Goal: Entertainment & Leisure: Consume media (video, audio)

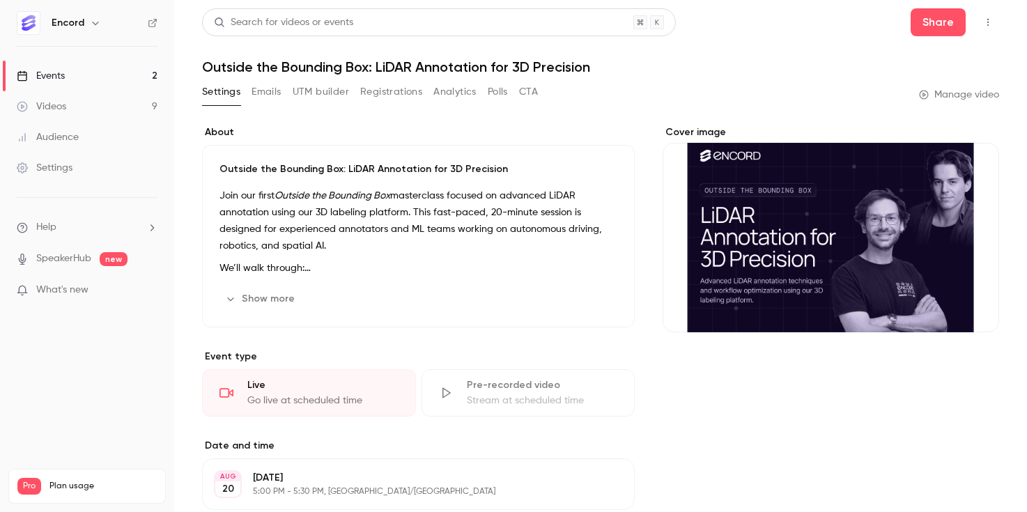
click at [71, 72] on link "Events 2" at bounding box center [87, 76] width 174 height 31
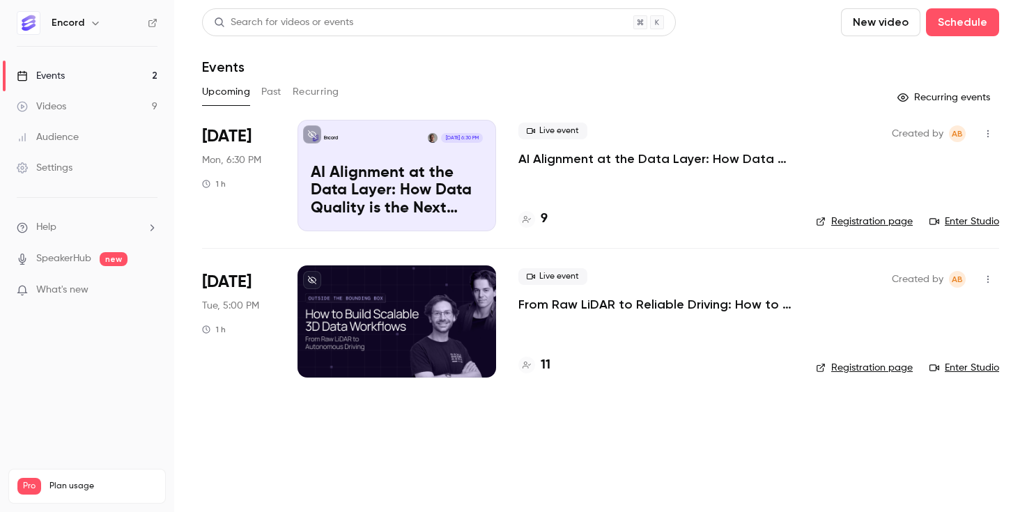
click at [268, 88] on button "Past" at bounding box center [271, 92] width 20 height 22
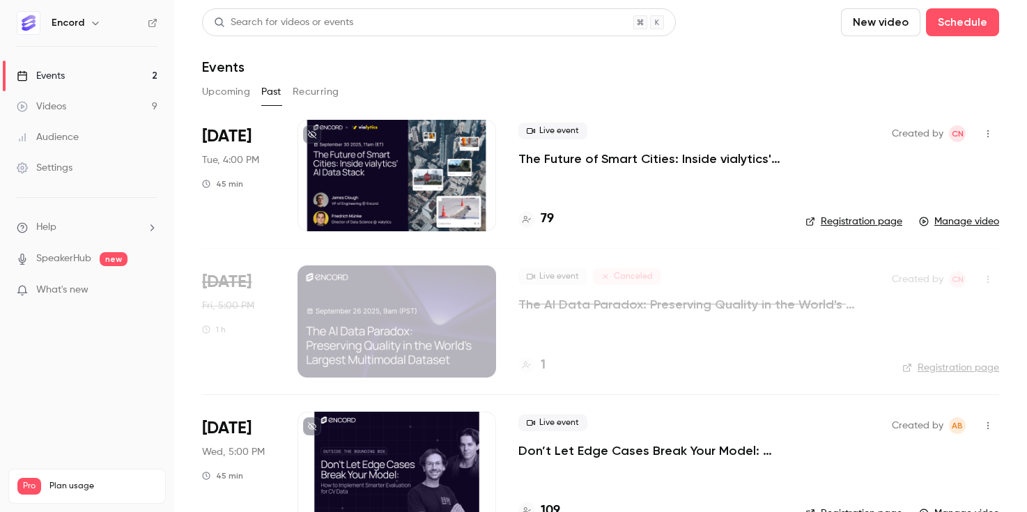
click at [579, 158] on p "The Future of Smart Cities: Inside vialytics' AI Data Stack" at bounding box center [650, 159] width 265 height 17
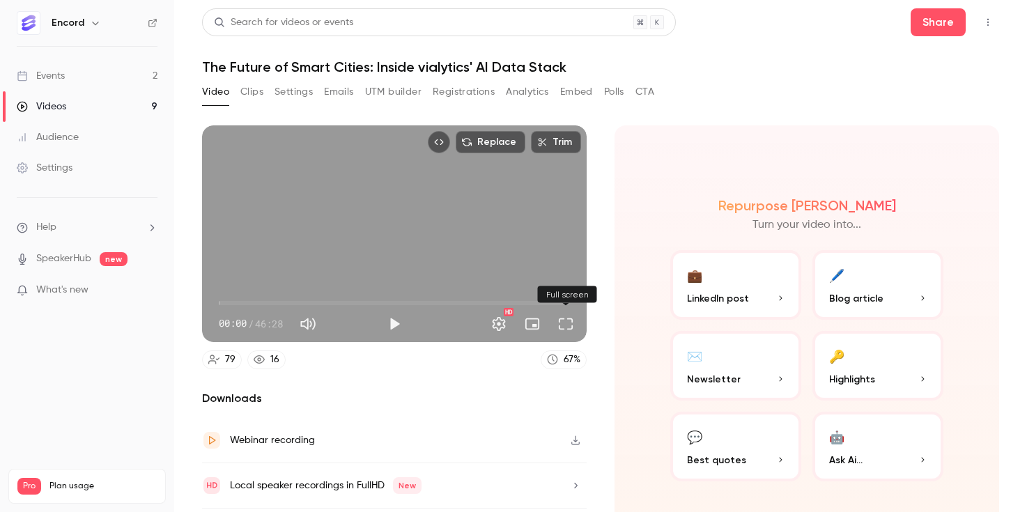
click at [566, 325] on button "Full screen" at bounding box center [566, 324] width 28 height 28
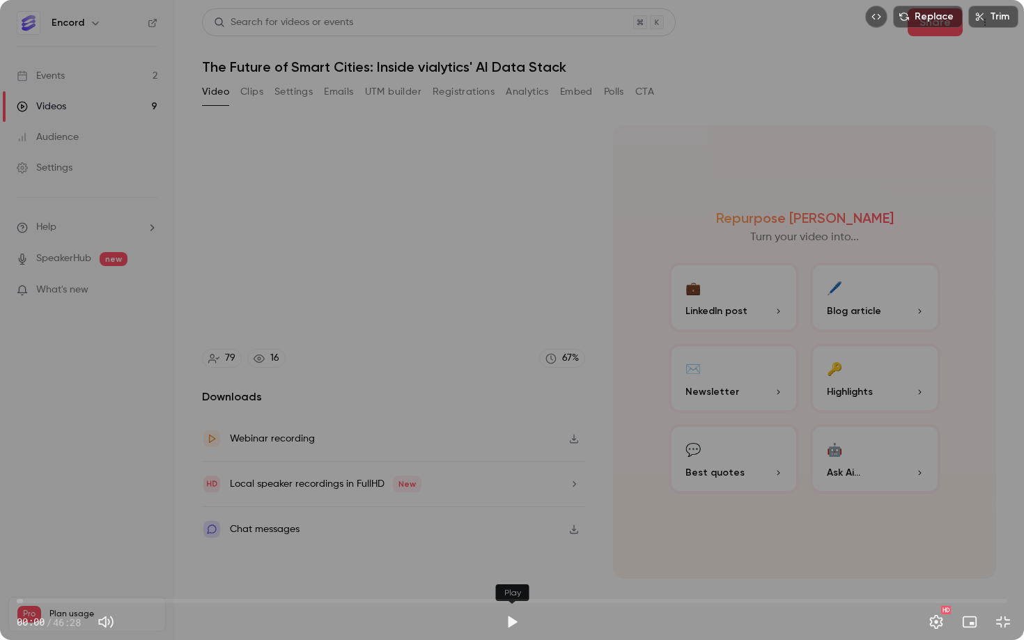
click at [520, 511] on button "Play" at bounding box center [512, 622] width 28 height 28
drag, startPoint x: 70, startPoint y: 596, endPoint x: 77, endPoint y: 597, distance: 7.1
click at [70, 511] on span "02:29" at bounding box center [512, 601] width 991 height 22
click at [61, 511] on span "02:03" at bounding box center [512, 601] width 991 height 22
click at [84, 511] on span "02:03" at bounding box center [512, 601] width 991 height 22
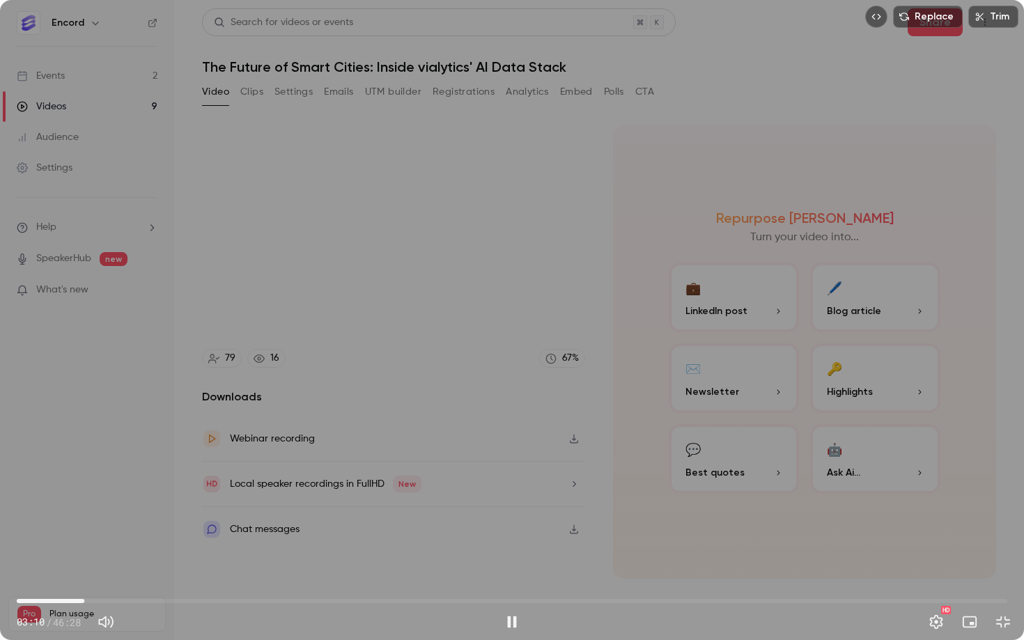
click at [107, 511] on span "03:10" at bounding box center [512, 601] width 991 height 22
drag, startPoint x: 115, startPoint y: 601, endPoint x: 151, endPoint y: 602, distance: 36.3
click at [151, 511] on span "06:16" at bounding box center [512, 601] width 991 height 22
click at [162, 511] on span "06:18" at bounding box center [512, 601] width 991 height 22
click at [176, 511] on span "07:27" at bounding box center [512, 601] width 991 height 22
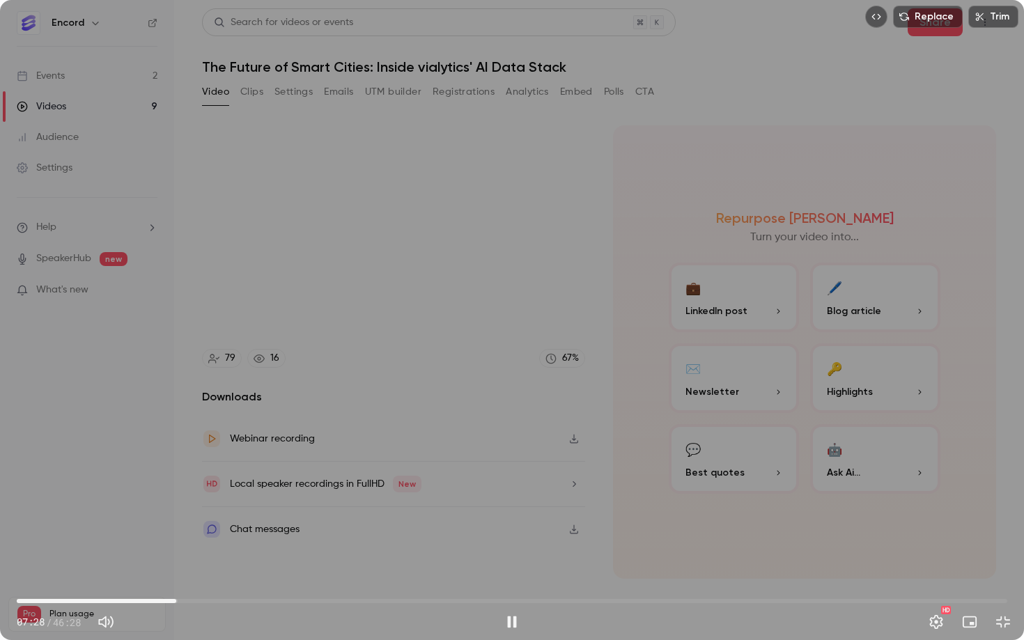
click at [215, 511] on div "Replace Trim 07:28 07:28 / 46:28 HD" at bounding box center [512, 320] width 1024 height 640
type input "*****"
click at [1003, 511] on button "Exit full screen" at bounding box center [1003, 622] width 28 height 28
